Goal: Transaction & Acquisition: Book appointment/travel/reservation

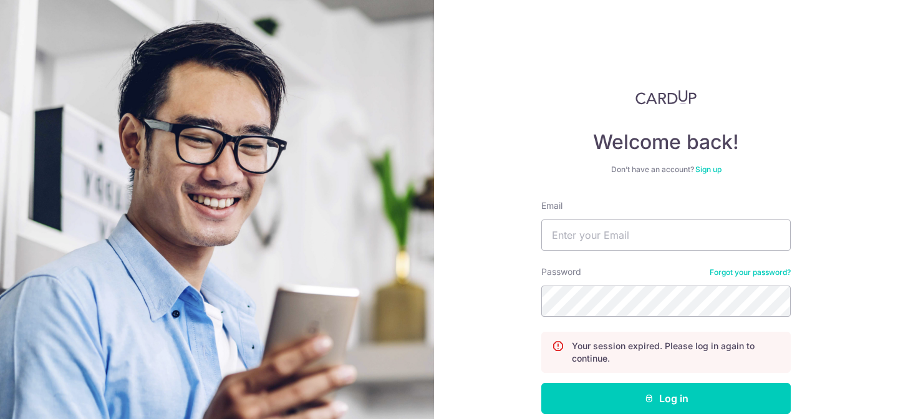
scroll to position [65, 0]
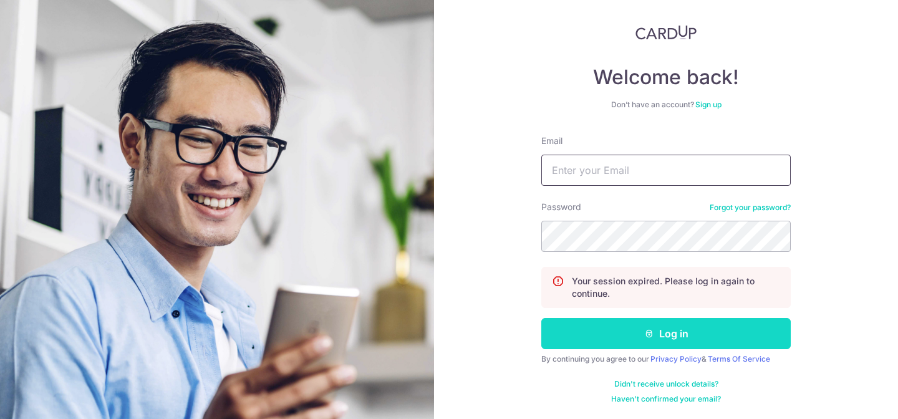
type input "LOW.ZHONG.WEI@GMAIL.COM"
click at [618, 323] on button "Log in" at bounding box center [665, 333] width 249 height 31
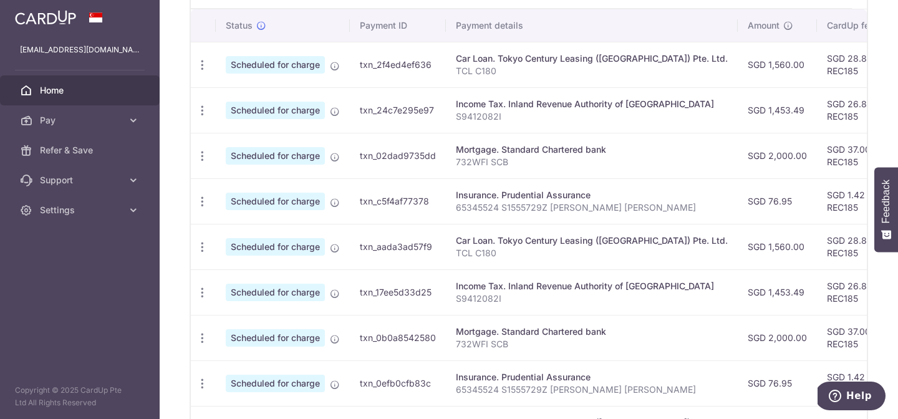
scroll to position [545, 0]
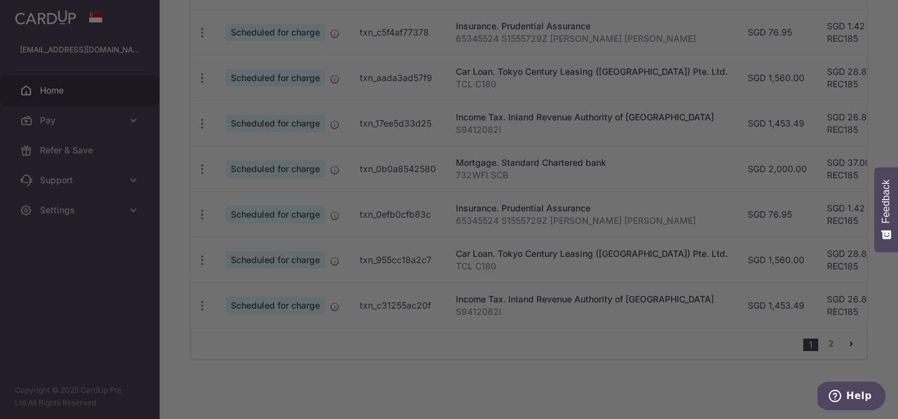
click at [721, 284] on div at bounding box center [453, 211] width 906 height 423
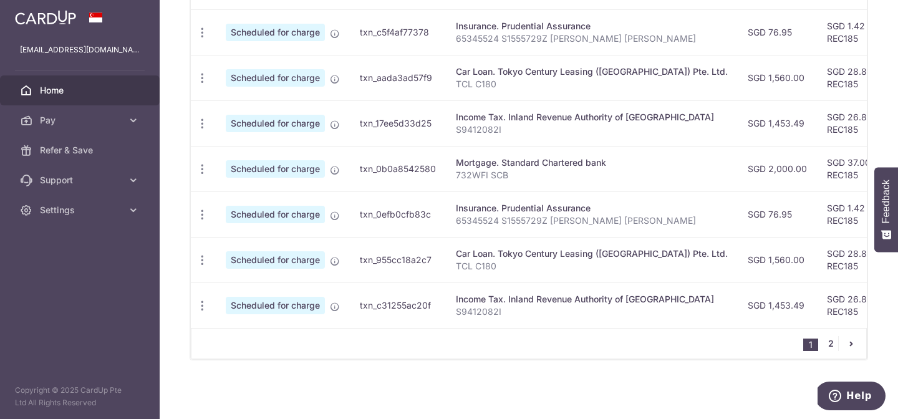
click at [826, 344] on link "2" at bounding box center [830, 343] width 15 height 15
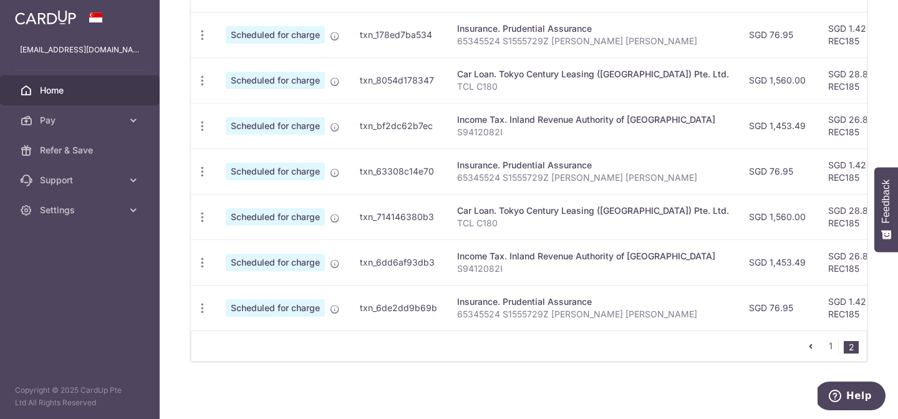
scroll to position [452, 0]
click at [831, 350] on link "1" at bounding box center [830, 345] width 15 height 15
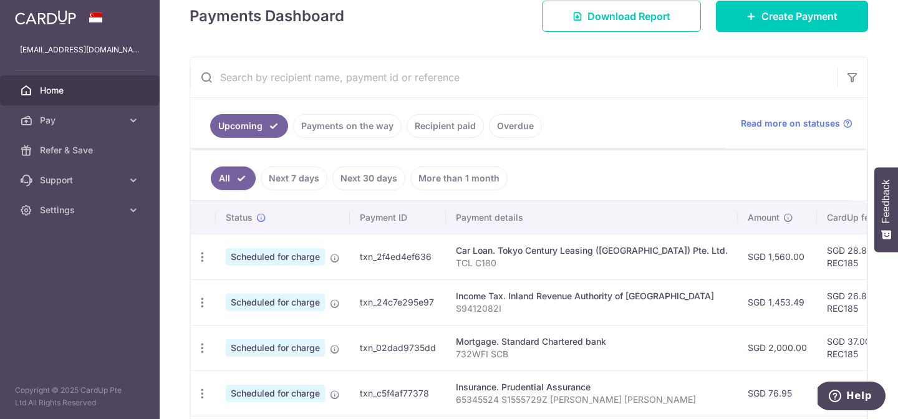
scroll to position [0, 0]
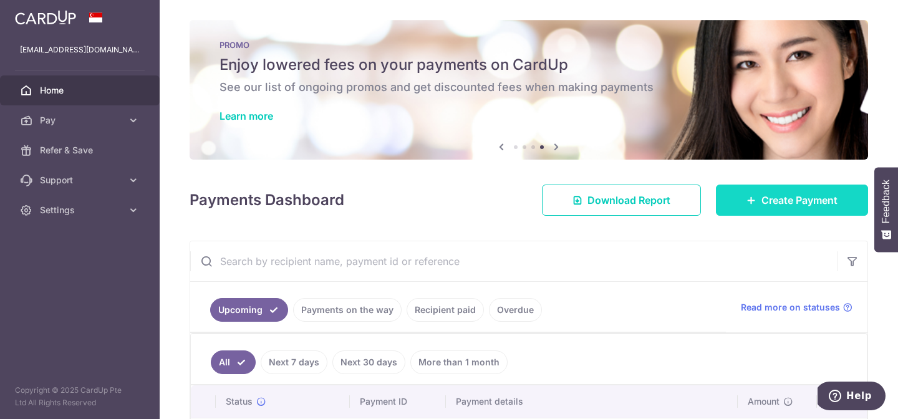
click at [782, 196] on span "Create Payment" at bounding box center [799, 200] width 76 height 15
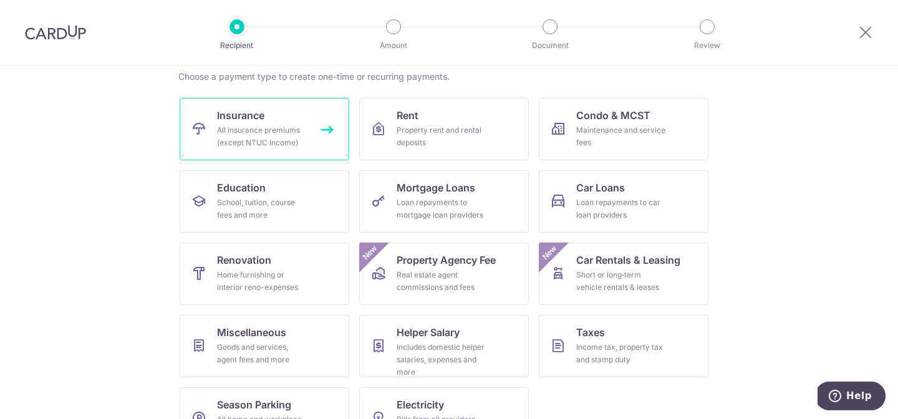
scroll to position [139, 0]
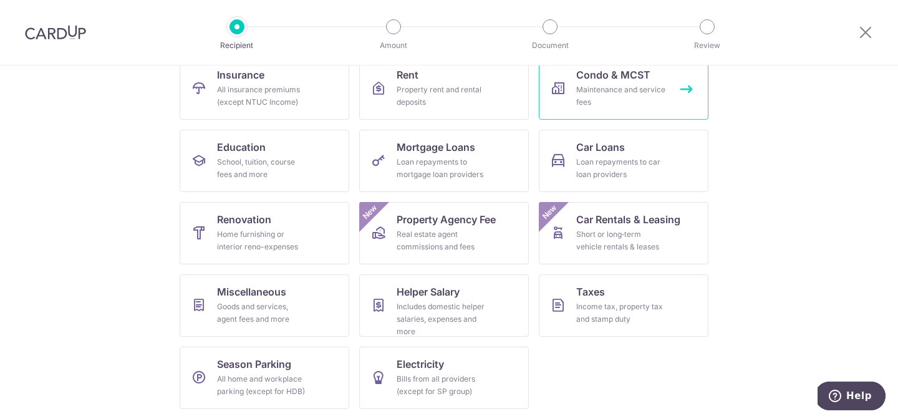
click at [615, 96] on div "Maintenance and service fees" at bounding box center [621, 96] width 90 height 25
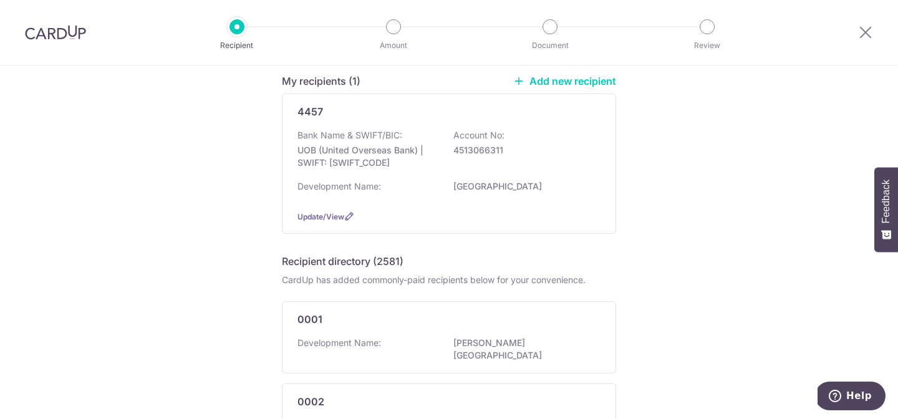
scroll to position [107, 0]
click at [372, 176] on div "Bank Name & SWIFT/BIC: UOB (United Overseas Bank) | SWIFT: UOVBSGSGXXX Account …" at bounding box center [448, 163] width 303 height 71
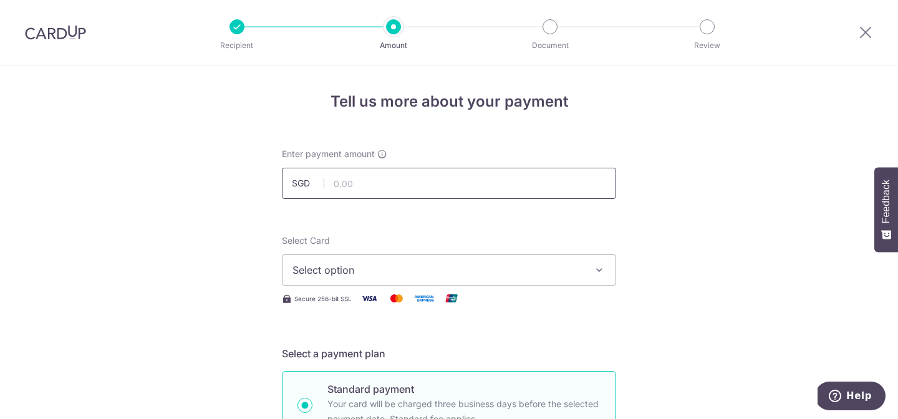
drag, startPoint x: 0, startPoint y: 0, endPoint x: 410, endPoint y: 183, distance: 449.0
click at [410, 183] on input "text" at bounding box center [449, 183] width 334 height 31
type input "1,187.01"
click at [401, 274] on span "Select option" at bounding box center [437, 269] width 290 height 15
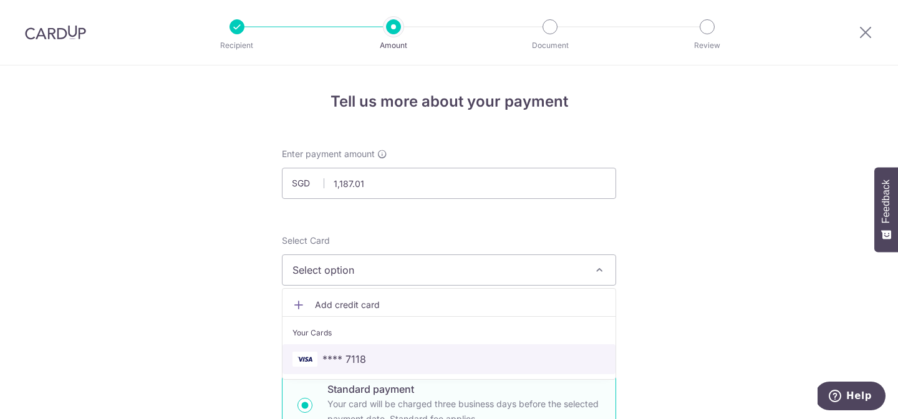
click at [416, 355] on span "**** 7118" at bounding box center [448, 359] width 313 height 15
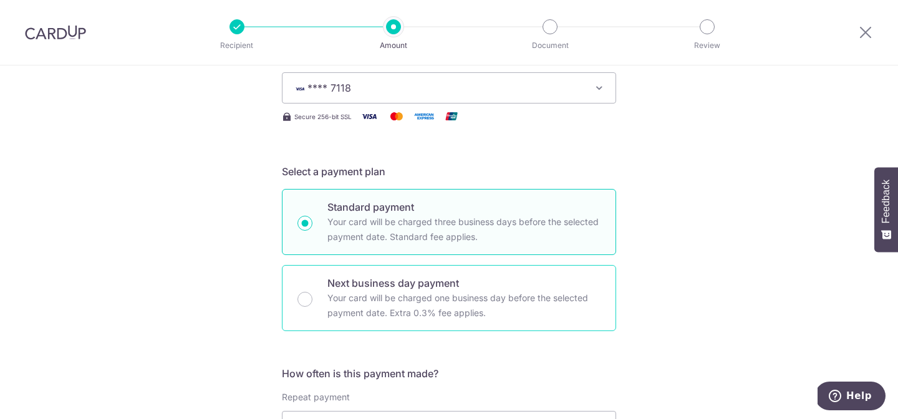
scroll to position [362, 0]
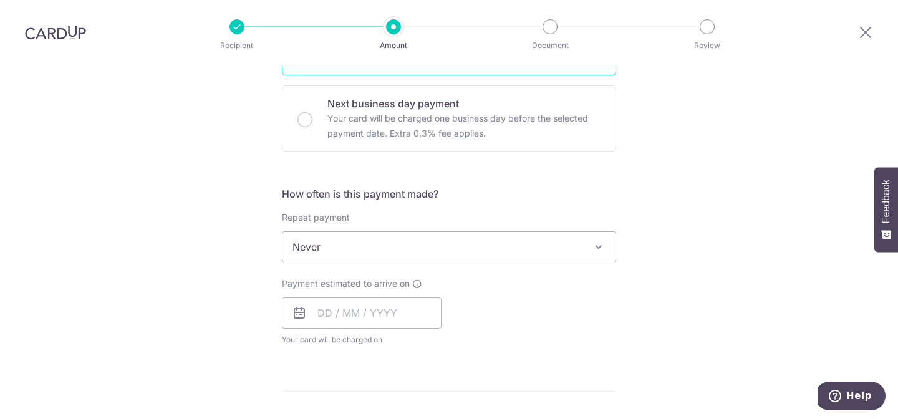
click at [424, 246] on span "Never" at bounding box center [448, 247] width 333 height 30
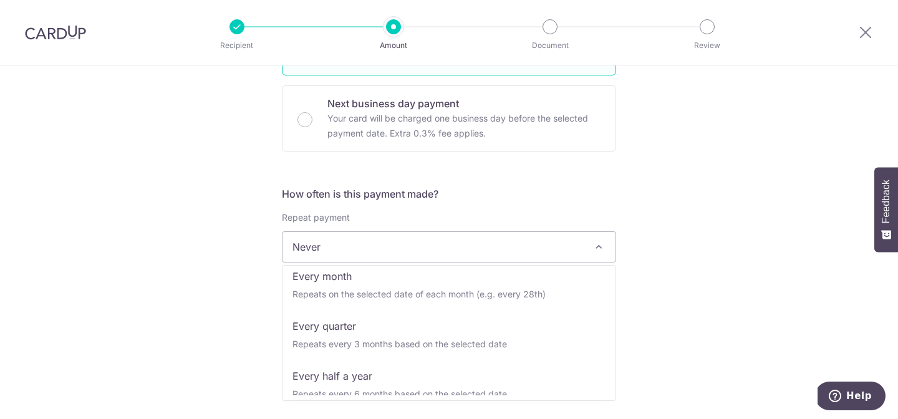
scroll to position [119, 0]
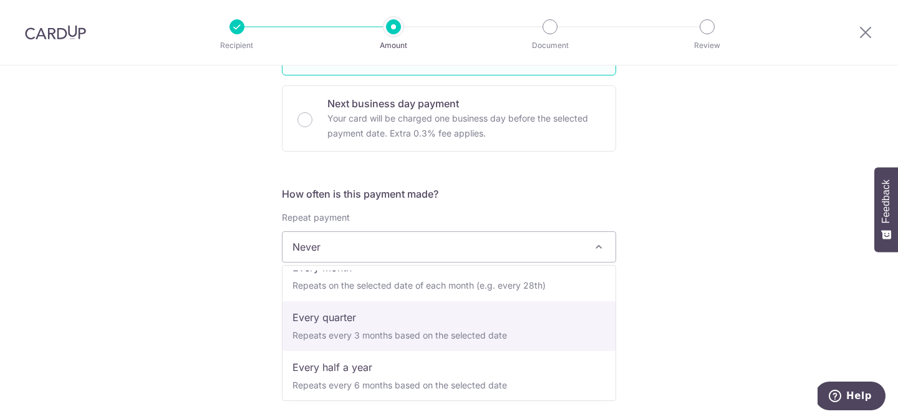
select select "4"
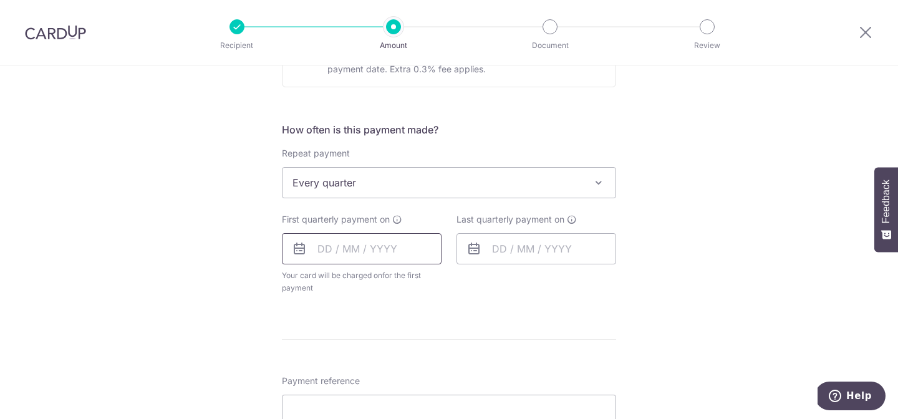
click at [353, 249] on input "text" at bounding box center [362, 248] width 160 height 31
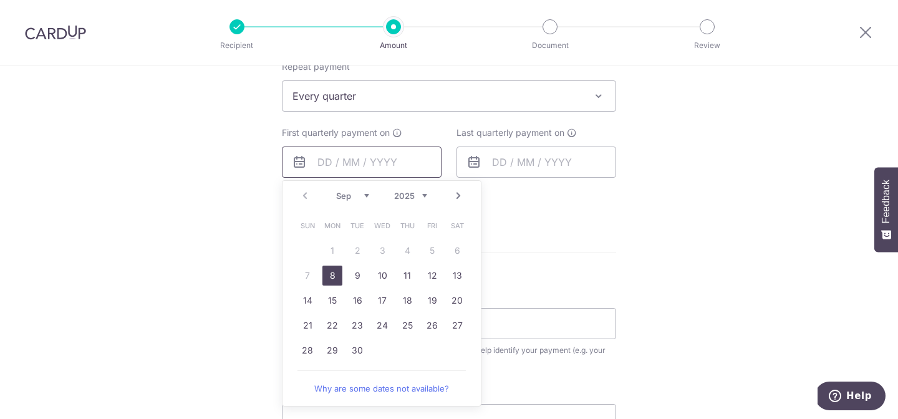
scroll to position [512, 0]
click at [399, 322] on link "25" at bounding box center [407, 326] width 20 height 20
type input "[DATE]"
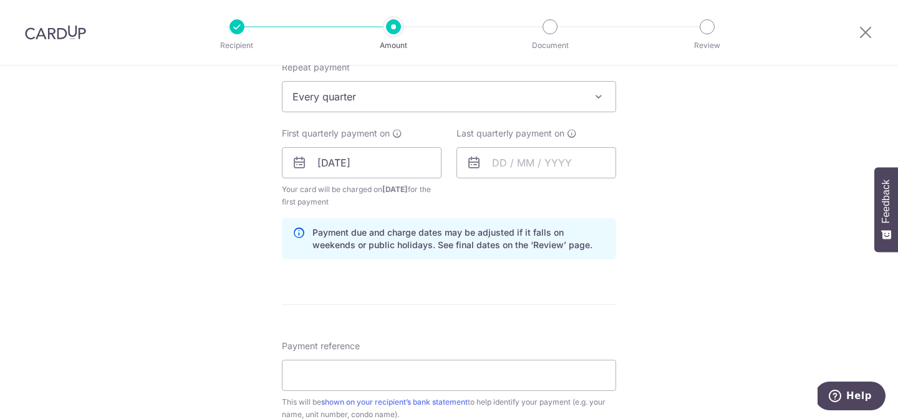
click at [514, 179] on div "Last quarterly payment on" at bounding box center [536, 167] width 175 height 81
click at [524, 174] on input "text" at bounding box center [536, 162] width 160 height 31
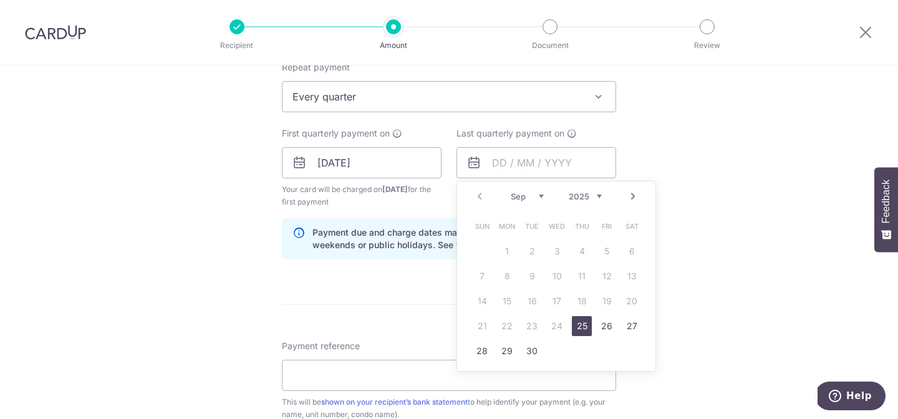
click at [537, 206] on div "Prev Next Sep Oct Nov Dec 2025 2026 2027 2028 2029 2030 2031 2032 2033 2034 2035" at bounding box center [556, 196] width 198 height 30
click at [534, 199] on select "Sep Oct Nov Dec" at bounding box center [526, 196] width 33 height 10
click at [507, 325] on link "22" at bounding box center [507, 326] width 20 height 20
type input "22/12/2025"
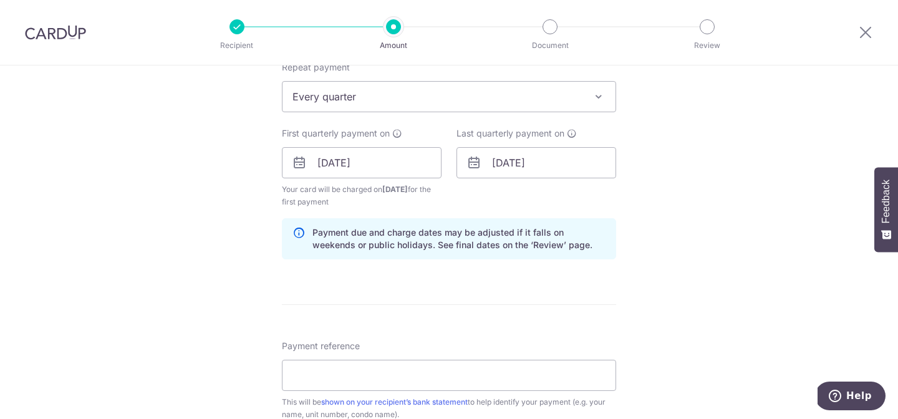
scroll to position [573, 0]
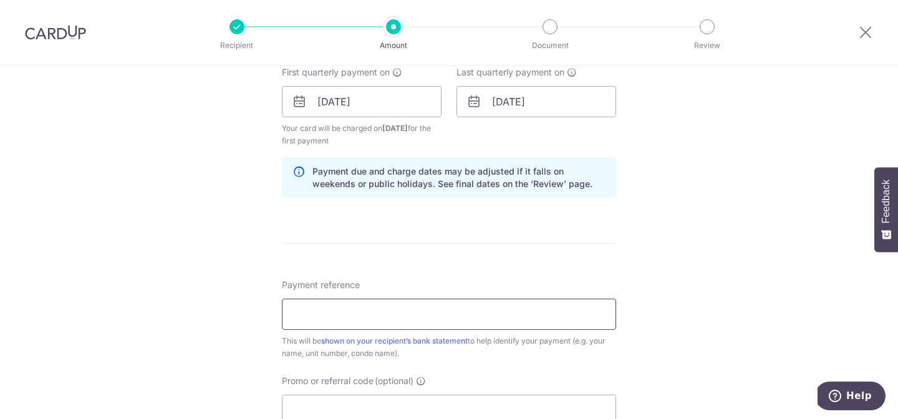
click at [338, 312] on input "Payment reference" at bounding box center [449, 314] width 334 height 31
click at [277, 277] on div "Tell us more about your payment Enter payment amount SGD 1,187.01 1187.01 Selec…" at bounding box center [449, 88] width 898 height 1191
click at [309, 327] on input "Payment reference" at bounding box center [449, 314] width 334 height 31
click at [325, 315] on input "Payment reference" at bounding box center [449, 314] width 334 height 31
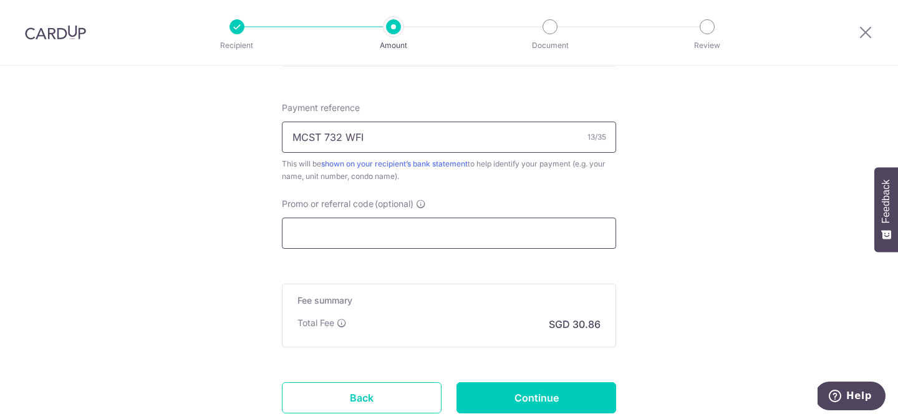
type input "MCST 732 WFI"
click at [364, 245] on input "Promo or referral code (optional)" at bounding box center [449, 233] width 334 height 31
paste input "REC185"
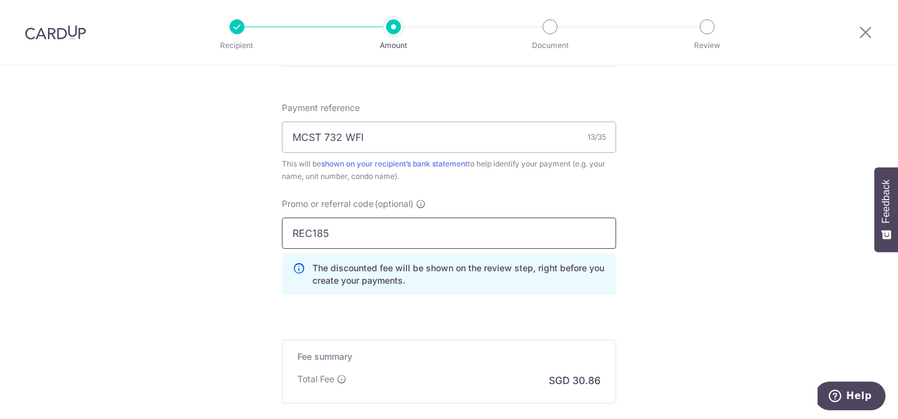
type input "REC185"
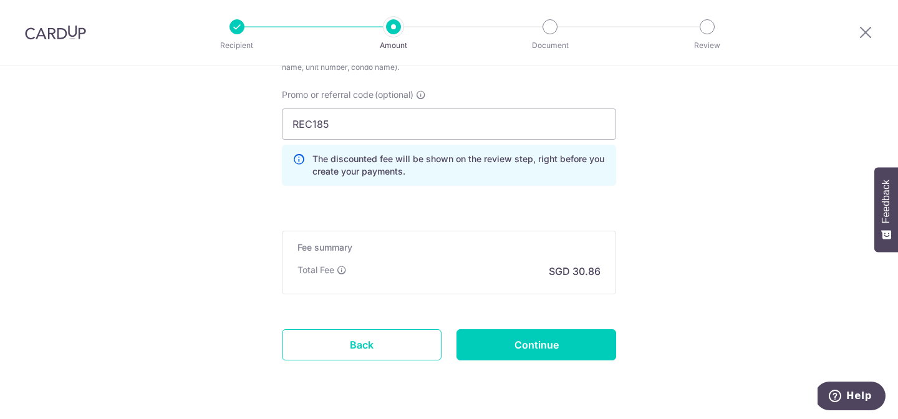
scroll to position [861, 0]
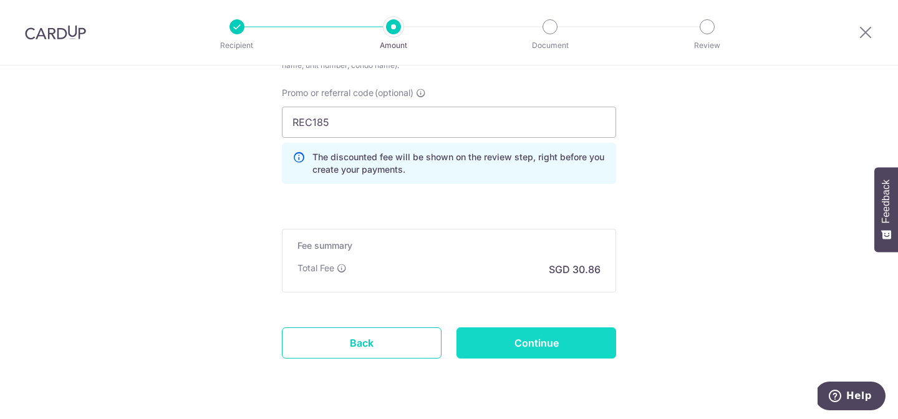
click at [537, 346] on input "Continue" at bounding box center [536, 342] width 160 height 31
type input "Create Schedule"
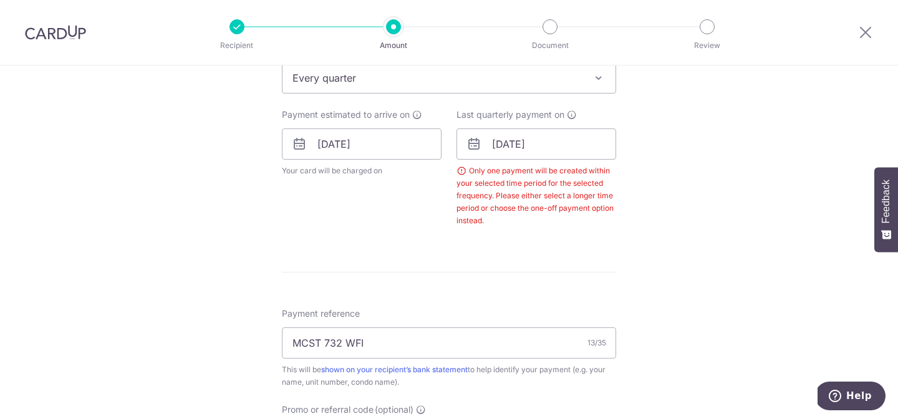
scroll to position [460, 0]
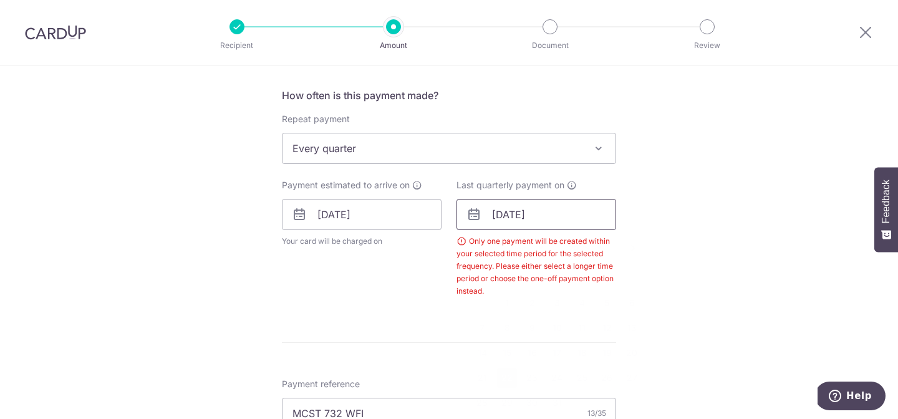
click at [520, 218] on input "22/12/2025" at bounding box center [536, 214] width 160 height 31
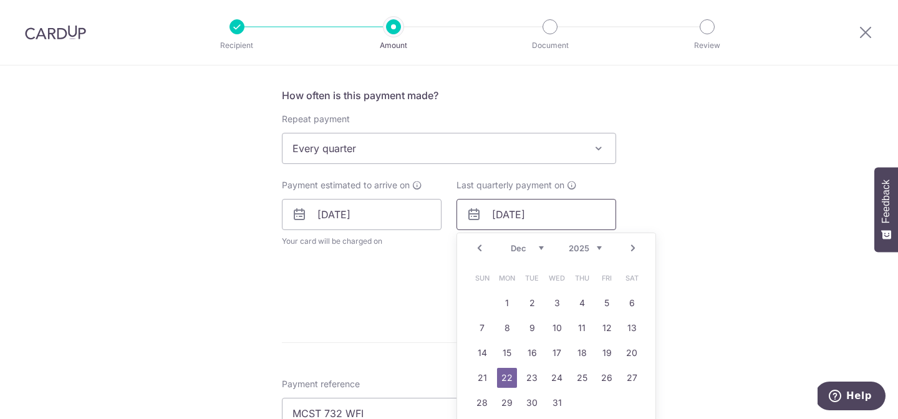
scroll to position [532, 0]
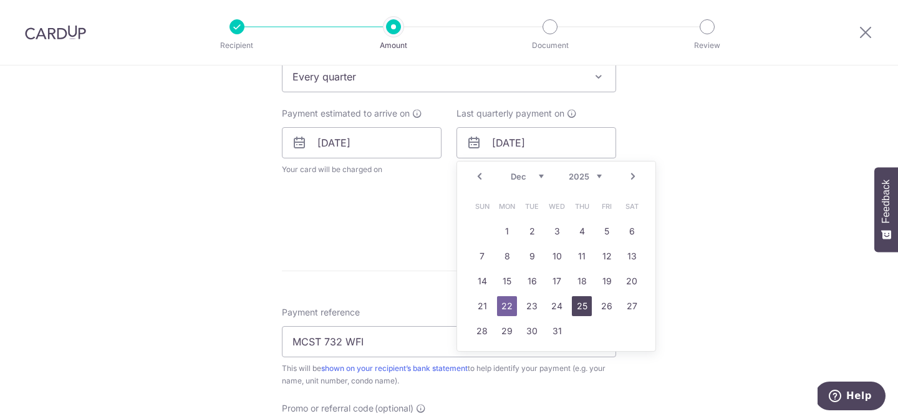
click at [588, 310] on link "25" at bounding box center [582, 306] width 20 height 20
type input "25/12/2025"
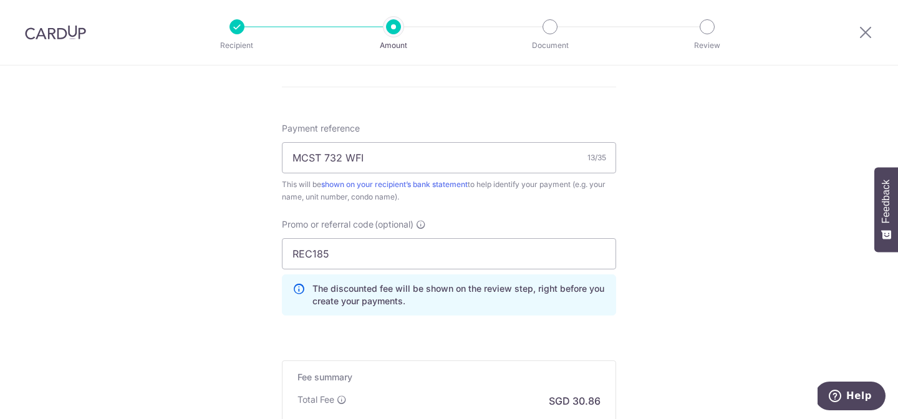
scroll to position [931, 0]
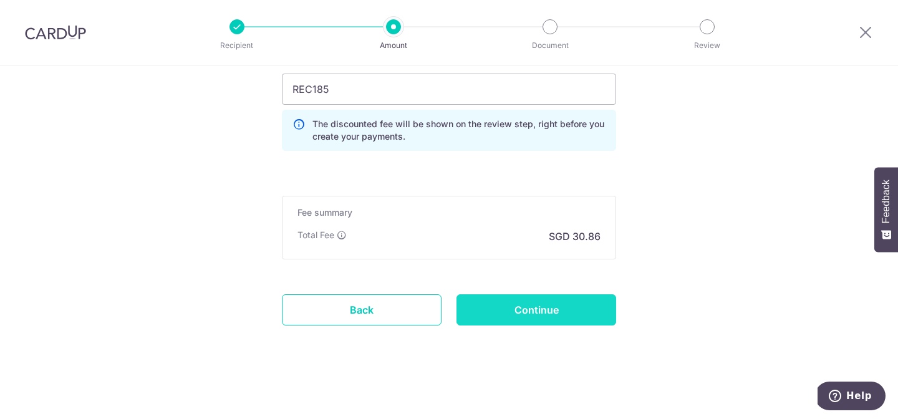
click at [498, 302] on input "Continue" at bounding box center [536, 309] width 160 height 31
type input "Create Schedule"
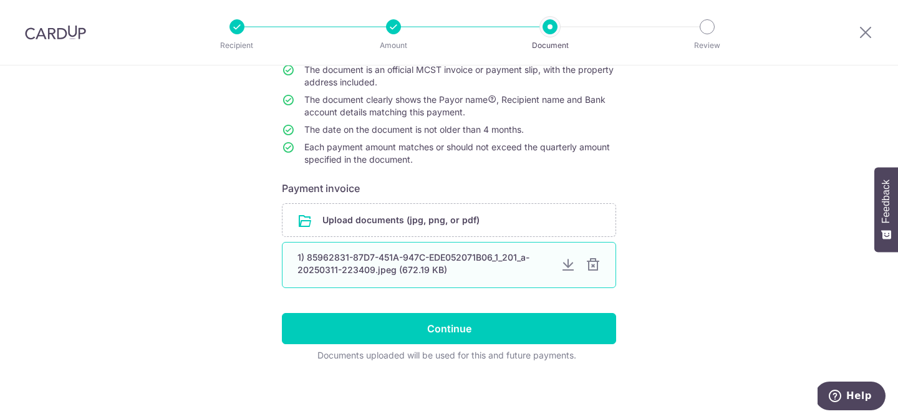
scroll to position [127, 0]
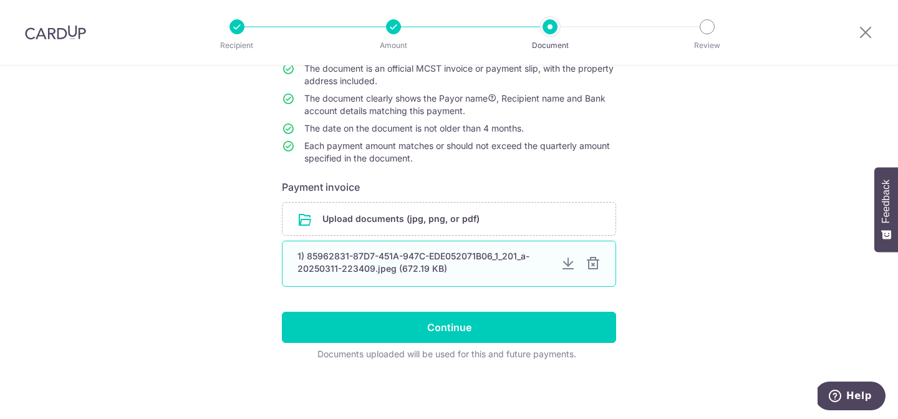
click at [462, 254] on div "1) 85962831-87D7-451A-947C-EDE052071B06_1_201_a-20250311-223409.jpeg (672.19 KB)" at bounding box center [423, 262] width 253 height 25
click at [570, 262] on div at bounding box center [567, 263] width 15 height 15
click at [593, 262] on div at bounding box center [592, 263] width 15 height 15
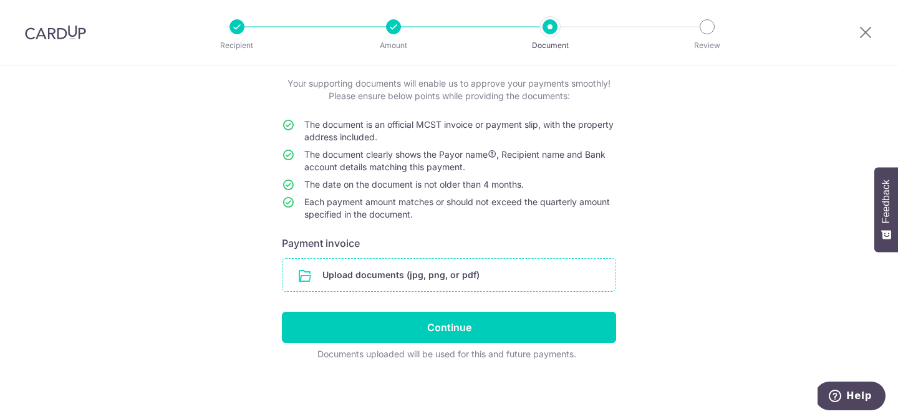
scroll to position [55, 0]
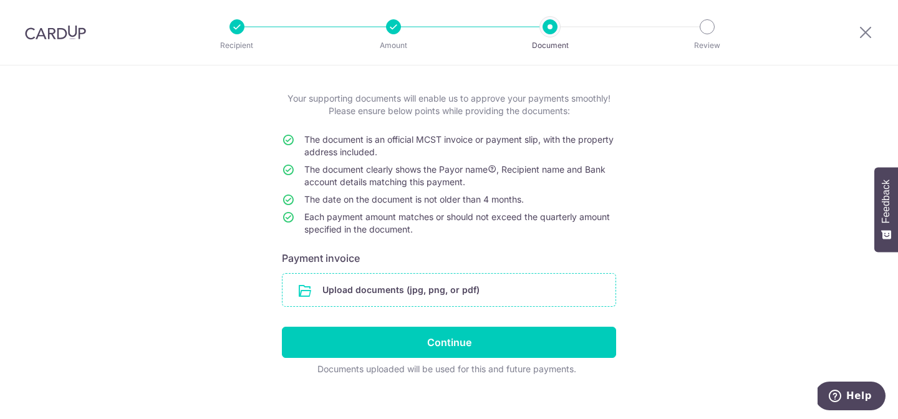
click at [497, 293] on input "file" at bounding box center [448, 290] width 333 height 32
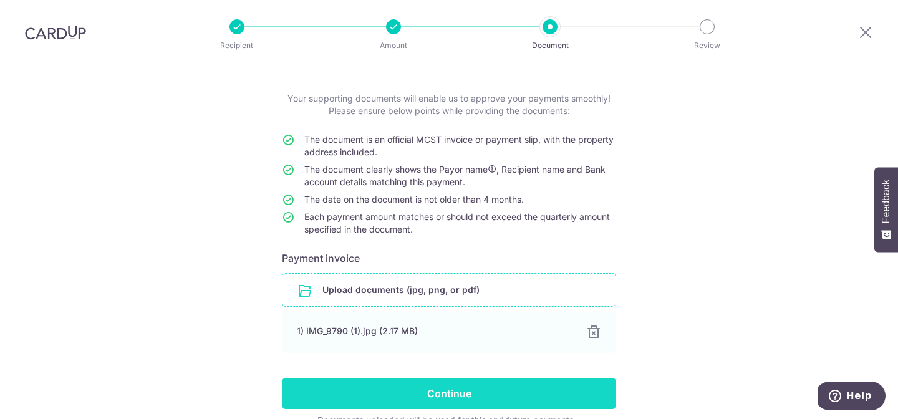
click at [426, 392] on input "Continue" at bounding box center [449, 393] width 334 height 31
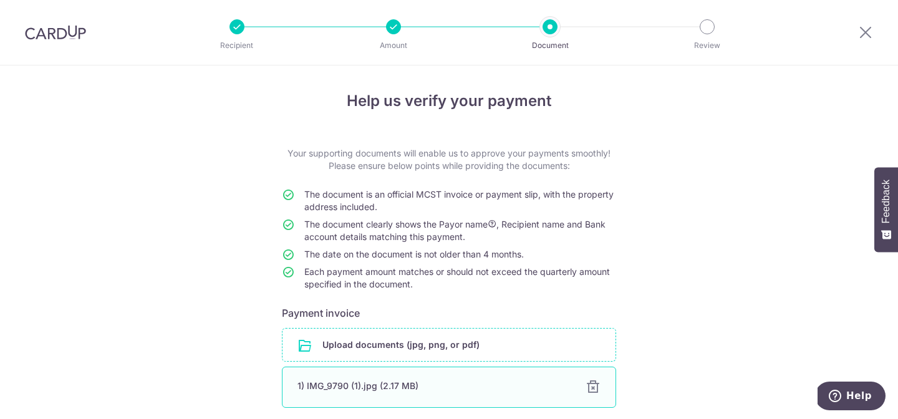
scroll to position [122, 0]
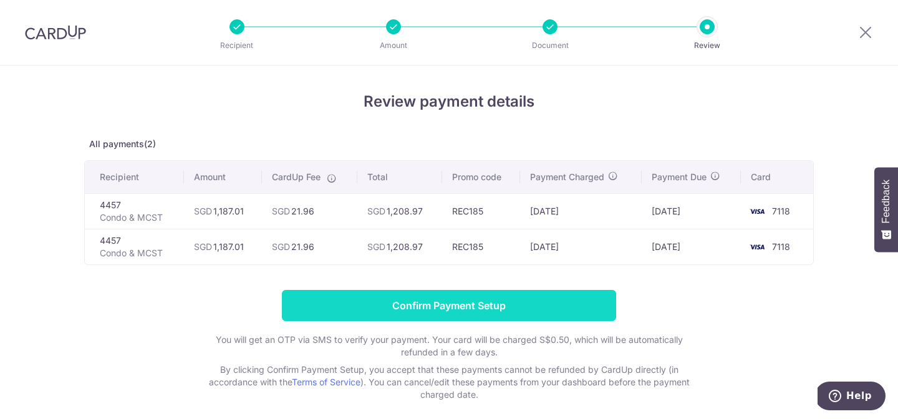
click at [353, 296] on input "Confirm Payment Setup" at bounding box center [449, 305] width 334 height 31
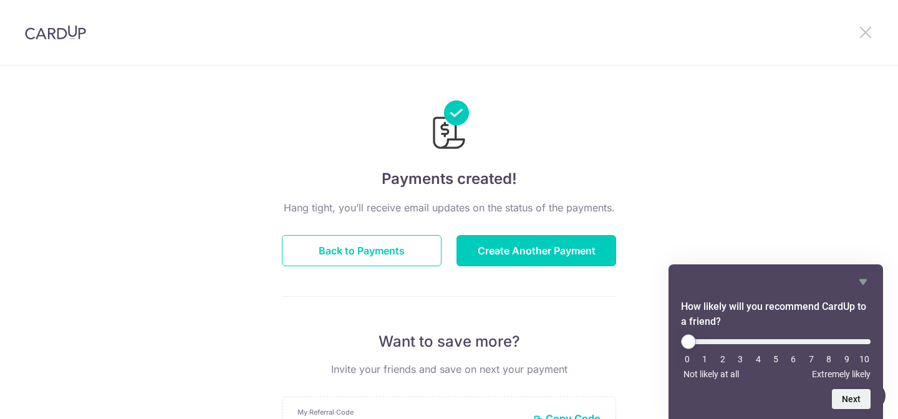
click at [866, 28] on icon at bounding box center [865, 32] width 15 height 16
